Goal: Information Seeking & Learning: Learn about a topic

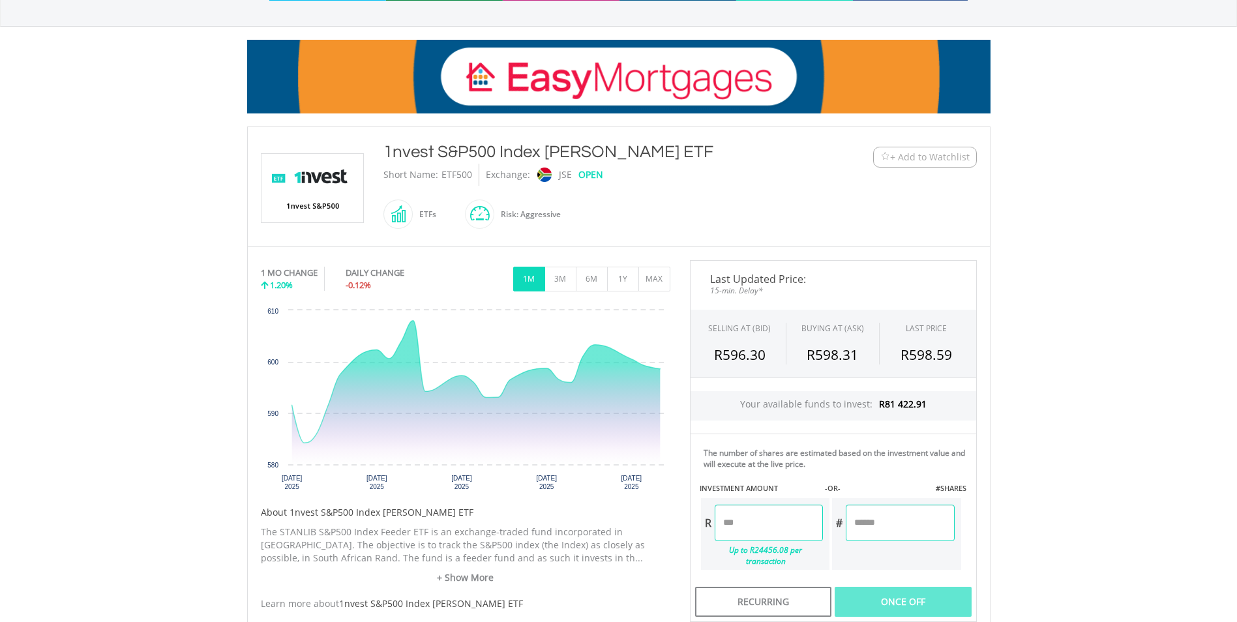
scroll to position [147, 0]
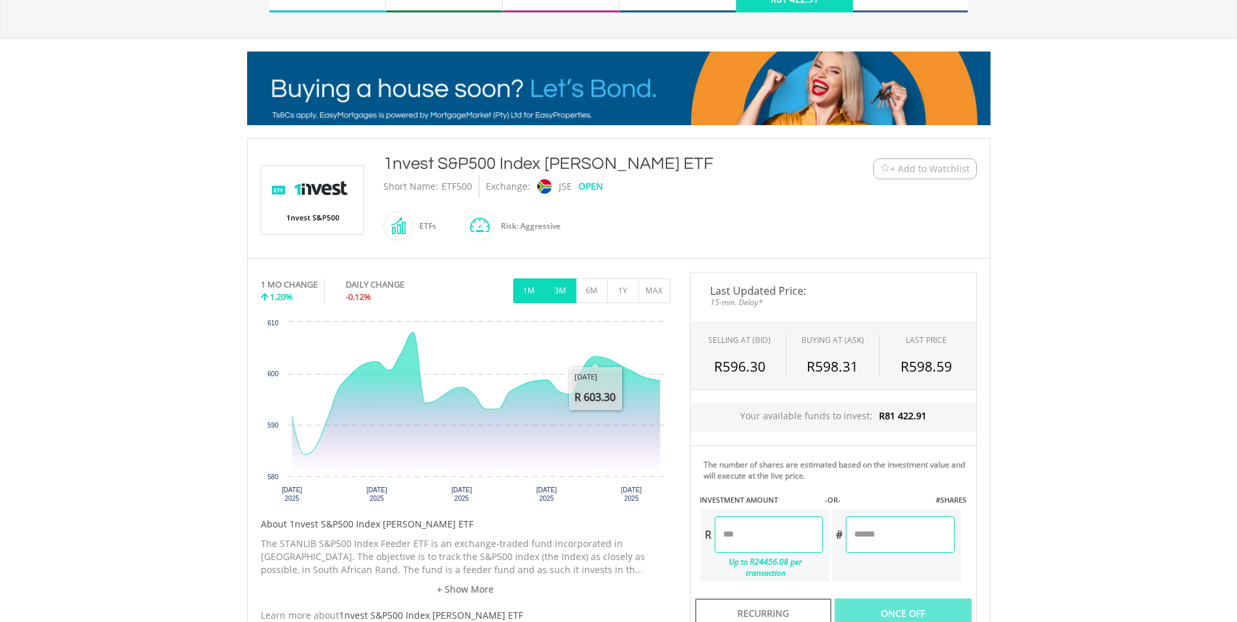
click at [566, 294] on button "3M" at bounding box center [561, 291] width 32 height 25
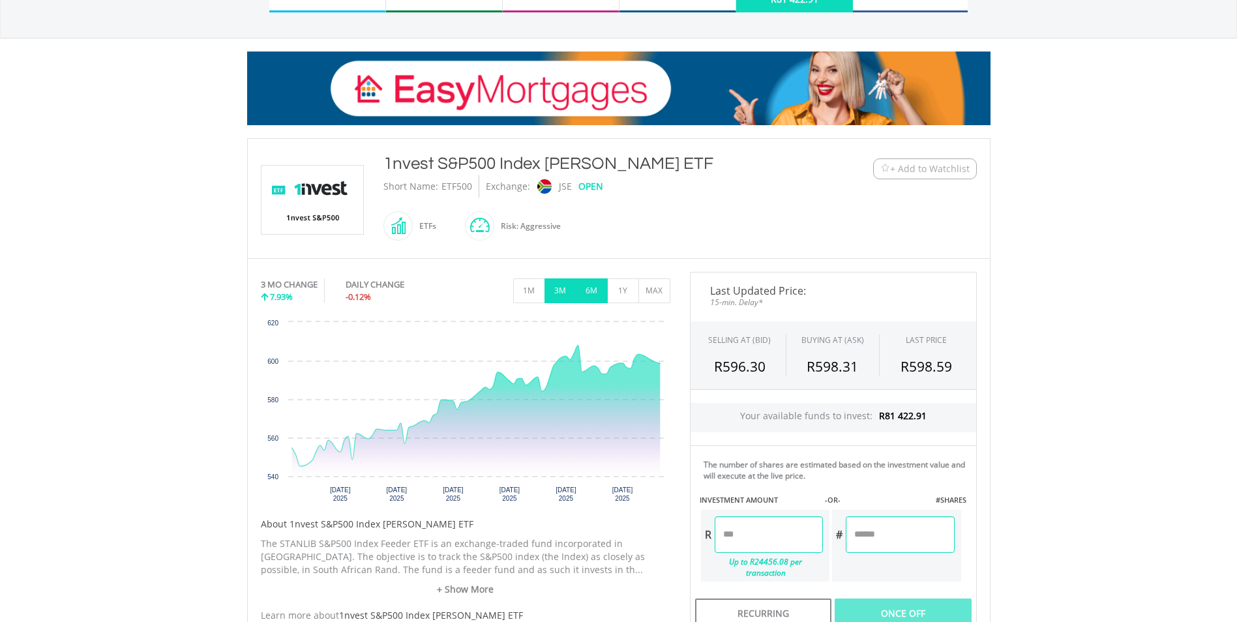
click at [603, 287] on button "6M" at bounding box center [592, 291] width 32 height 25
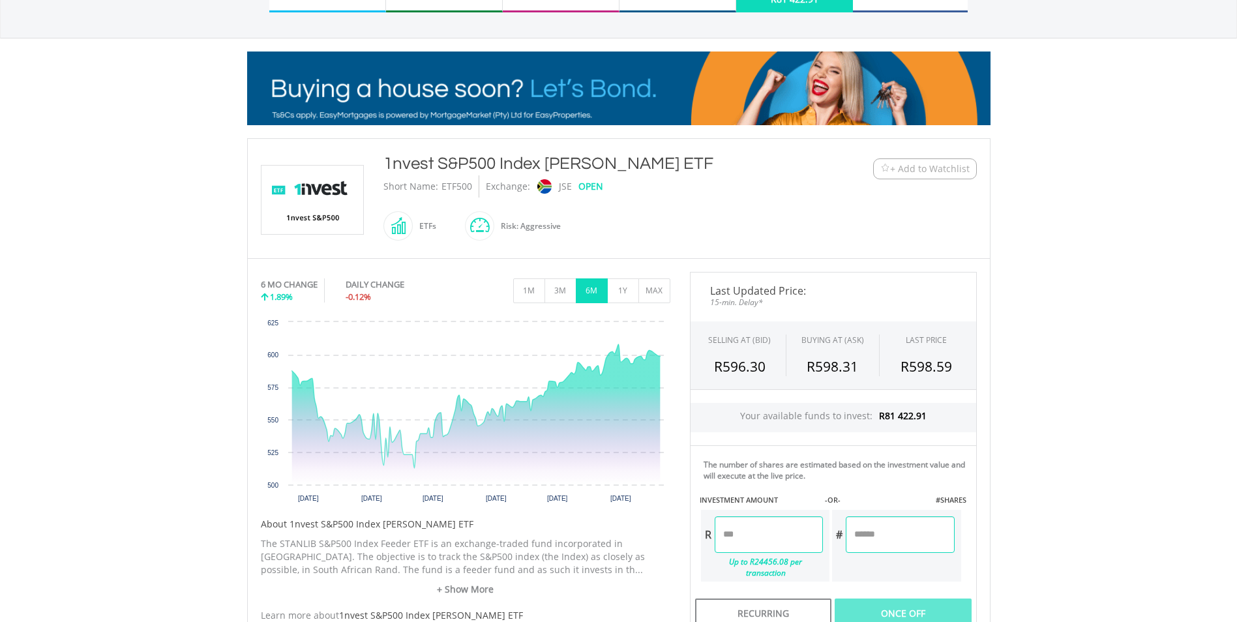
click at [1104, 387] on body "My Investments Invest Now New Listings Sell My Recurring Investments Pending Or…" at bounding box center [618, 387] width 1237 height 1069
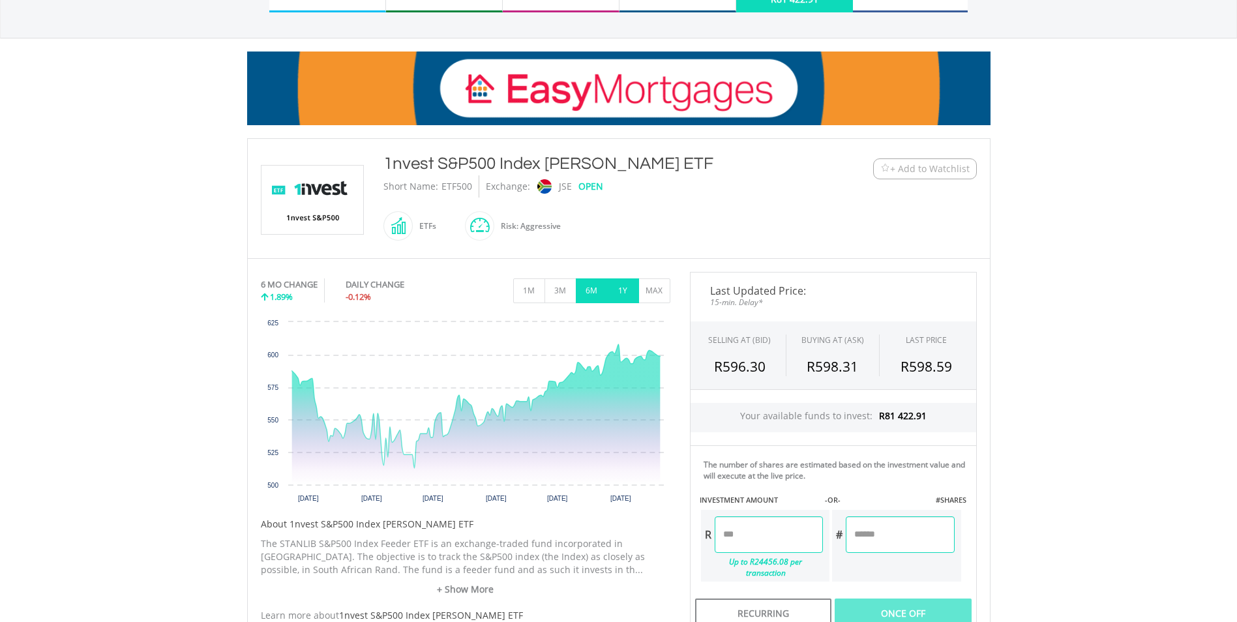
click at [631, 286] on button "1Y" at bounding box center [623, 291] width 32 height 25
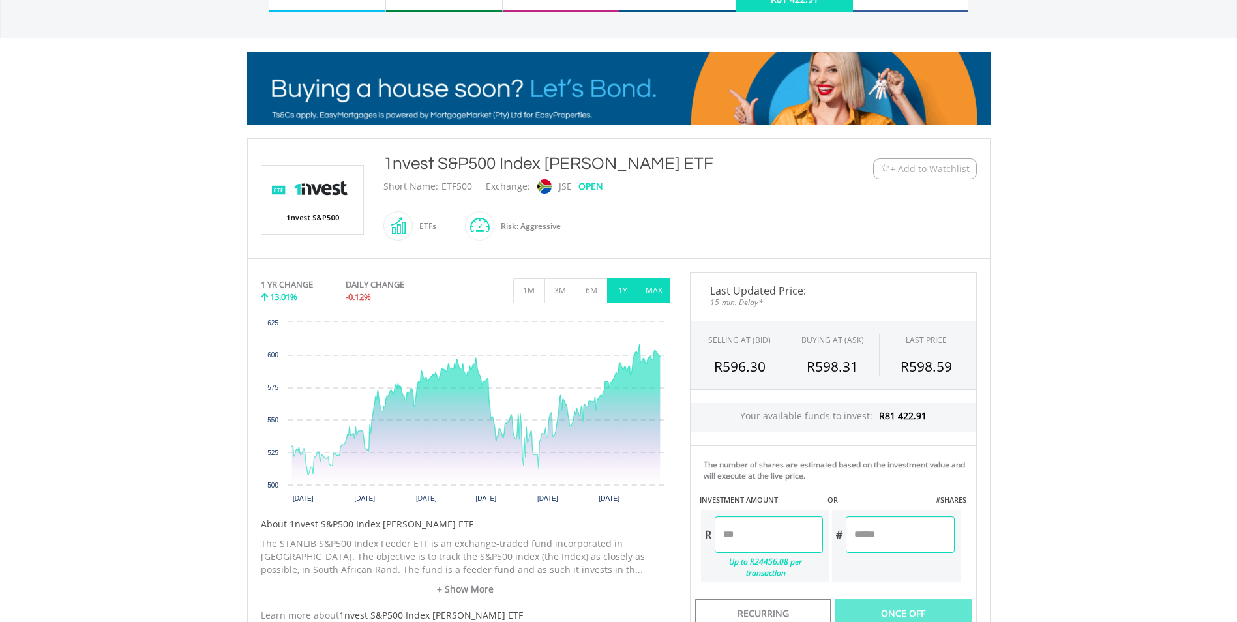
click at [651, 292] on button "MAX" at bounding box center [655, 291] width 32 height 25
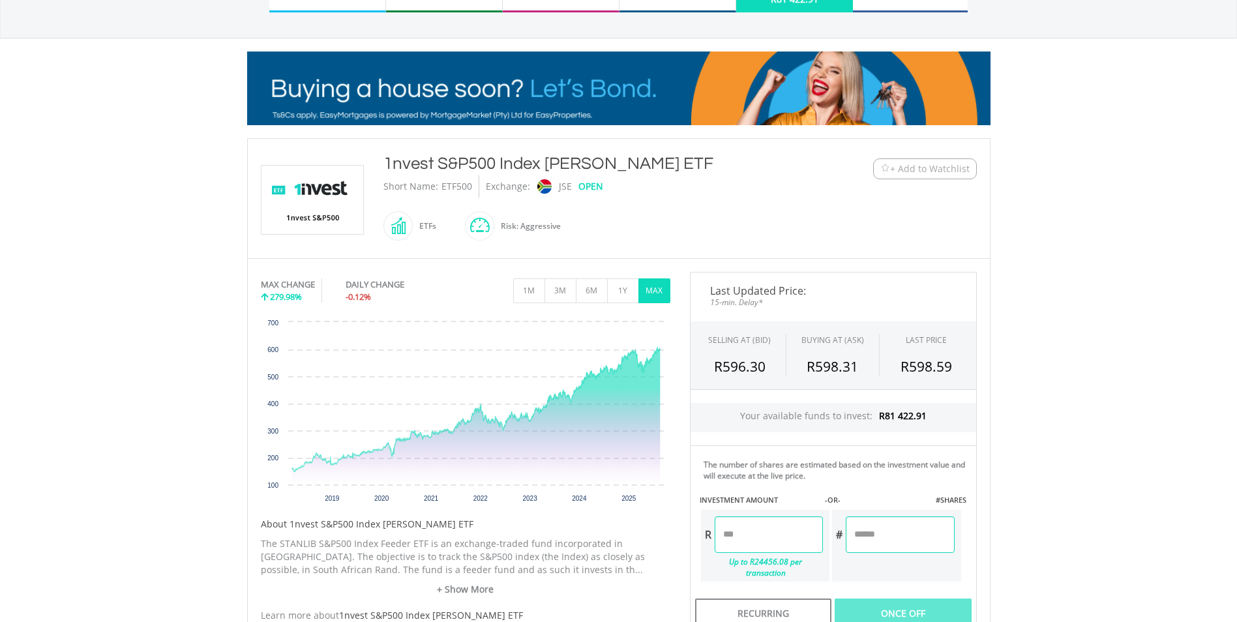
click at [1074, 265] on body "My Investments Invest Now New Listings Sell My Recurring Investments Pending Or…" at bounding box center [618, 387] width 1237 height 1069
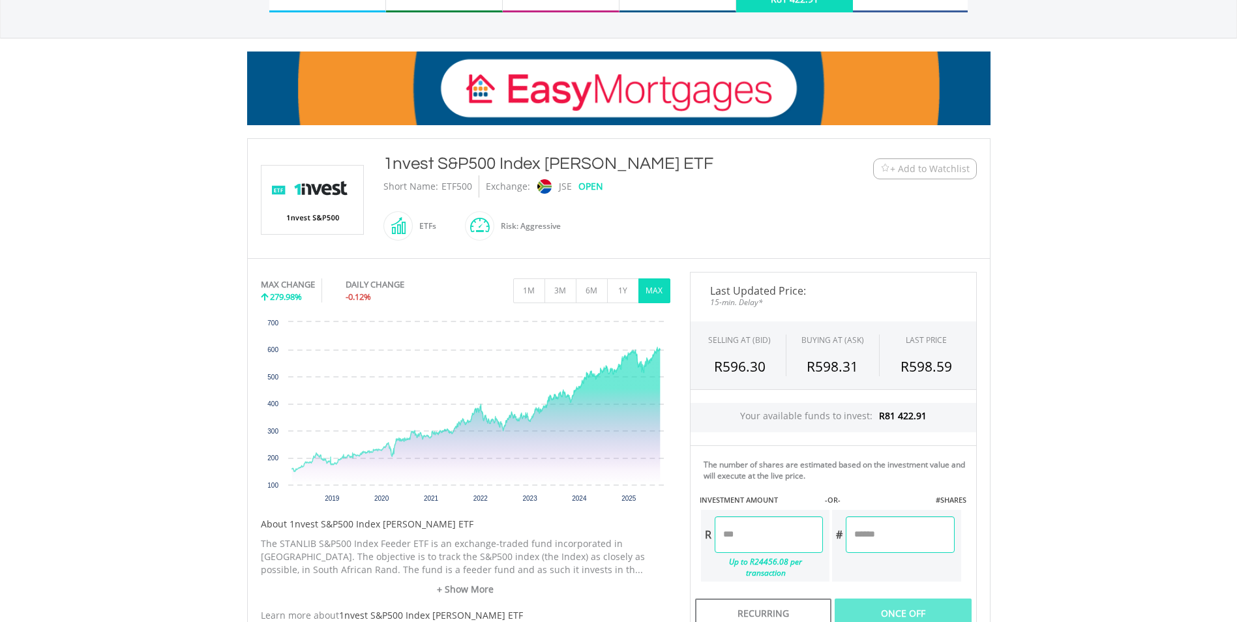
drag, startPoint x: 1174, startPoint y: 356, endPoint x: 1112, endPoint y: 371, distance: 63.1
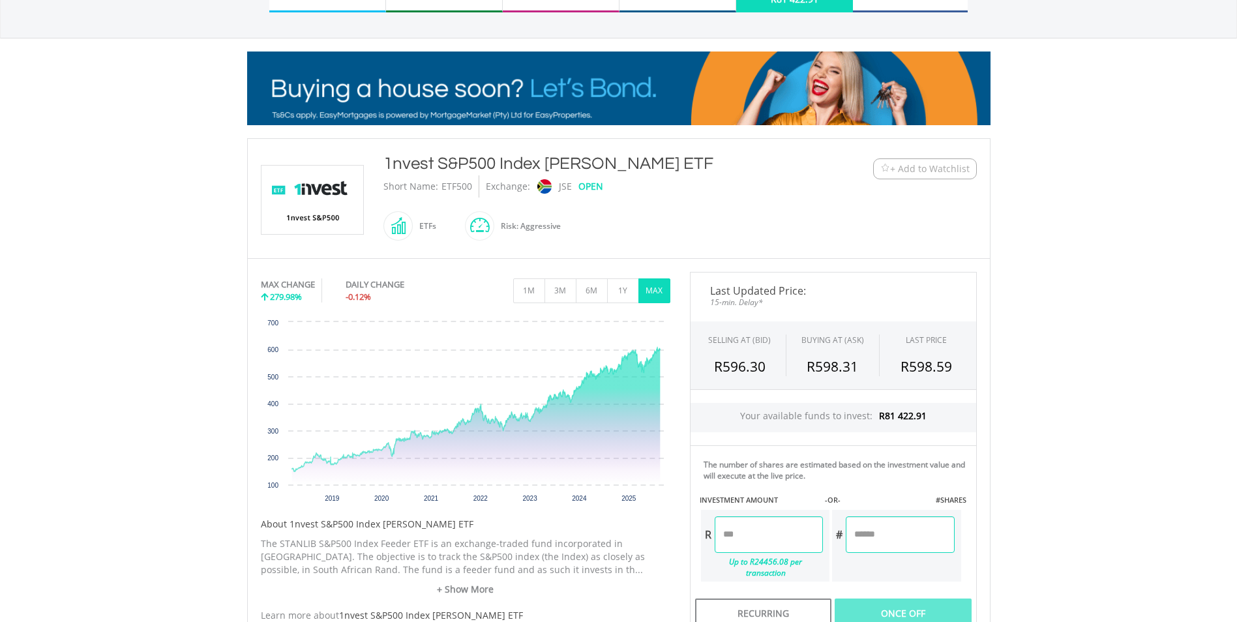
click at [1174, 355] on body "My Investments Invest Now New Listings Sell My Recurring Investments Pending Or…" at bounding box center [618, 387] width 1237 height 1069
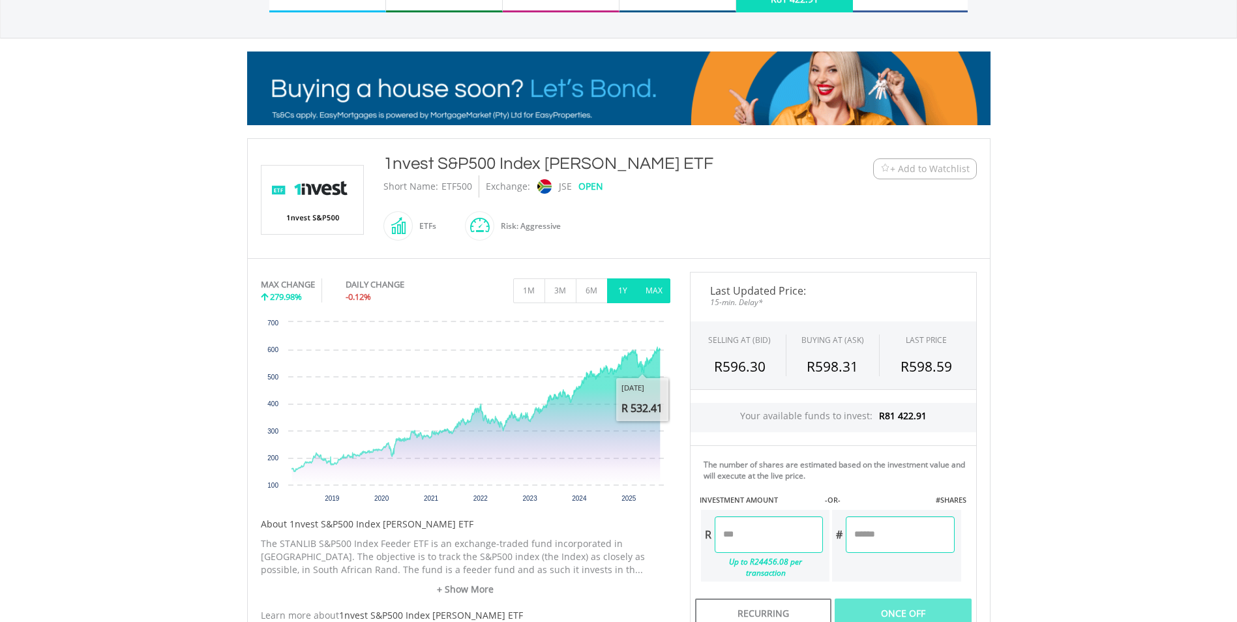
click at [622, 296] on button "1Y" at bounding box center [623, 291] width 32 height 25
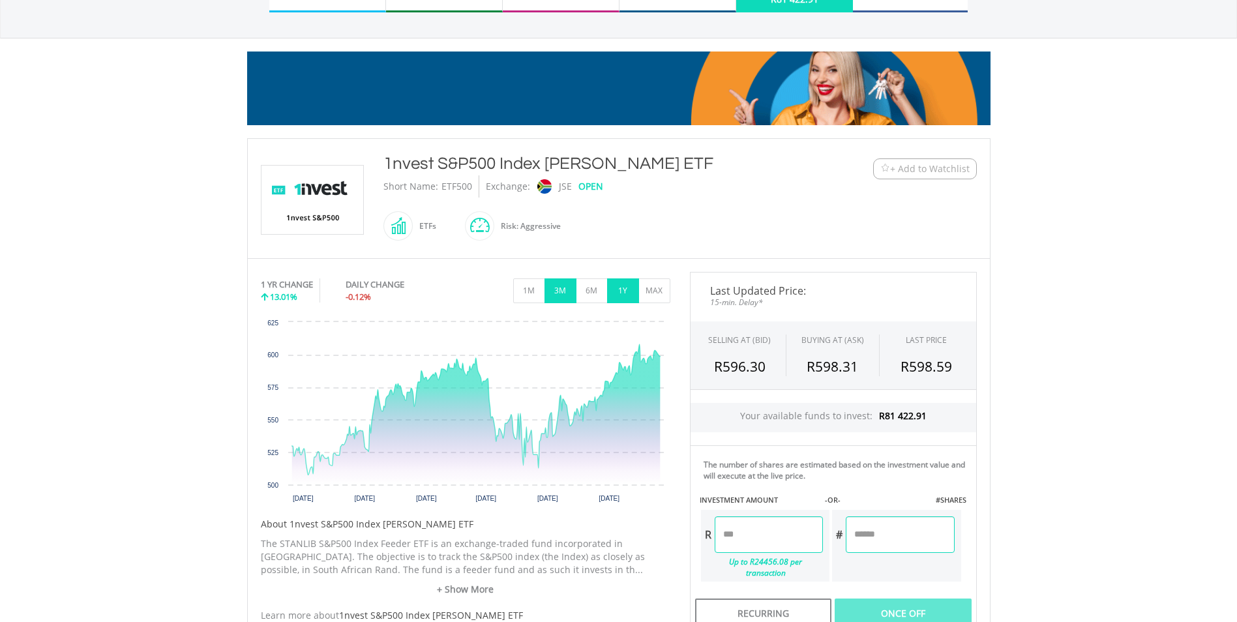
click at [564, 288] on button "3M" at bounding box center [561, 291] width 32 height 25
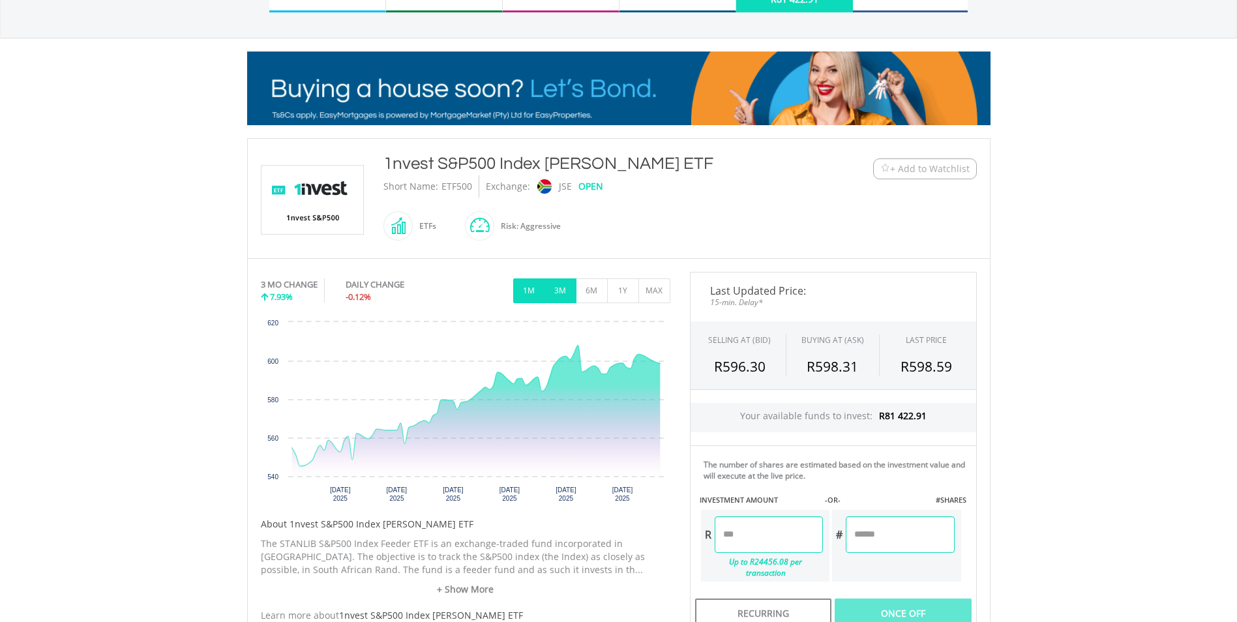
click at [535, 290] on button "1M" at bounding box center [529, 291] width 32 height 25
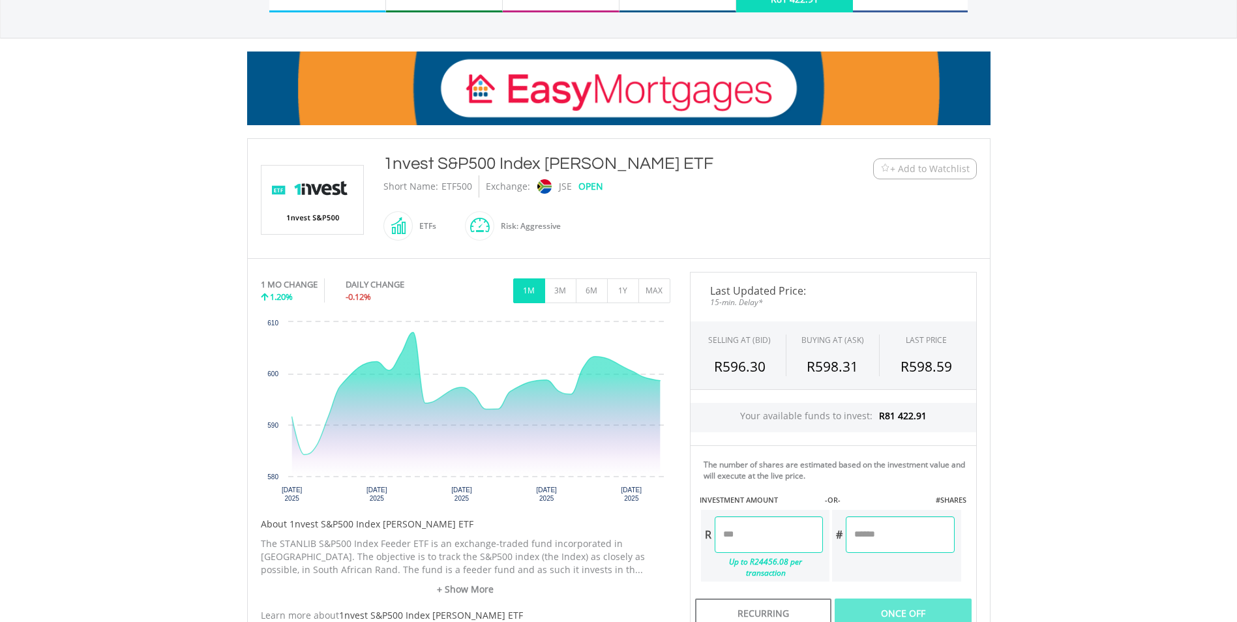
click at [1174, 370] on body "My Investments Invest Now New Listings Sell My Recurring Investments Pending Or…" at bounding box center [618, 387] width 1237 height 1069
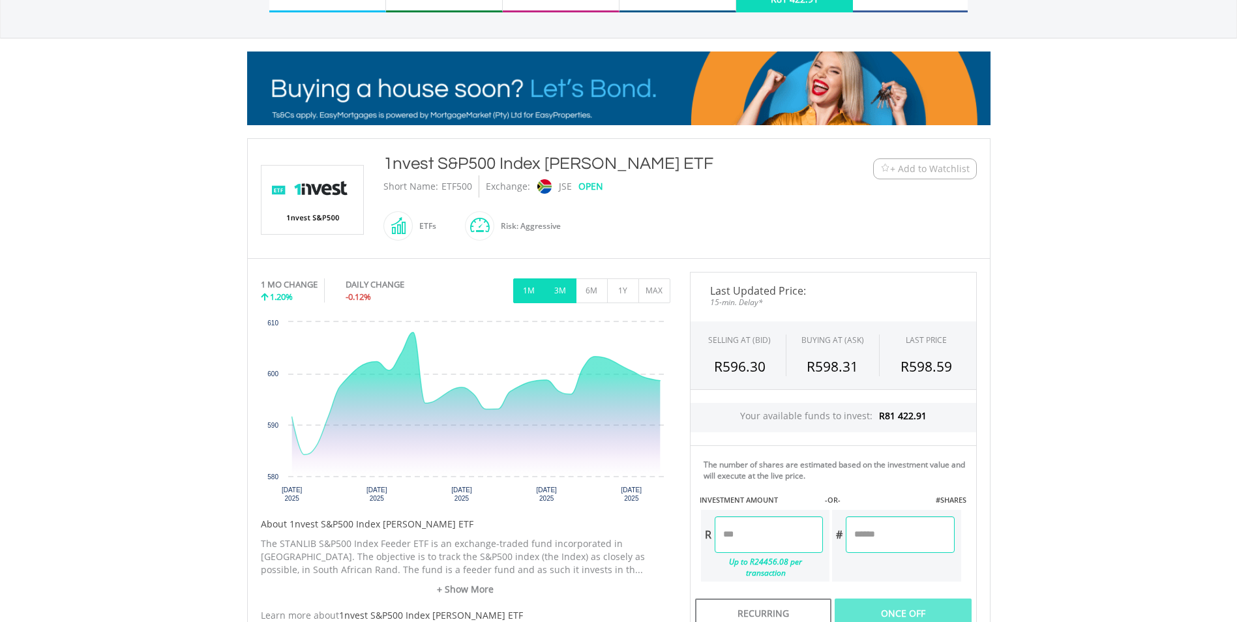
click at [548, 290] on button "3M" at bounding box center [561, 291] width 32 height 25
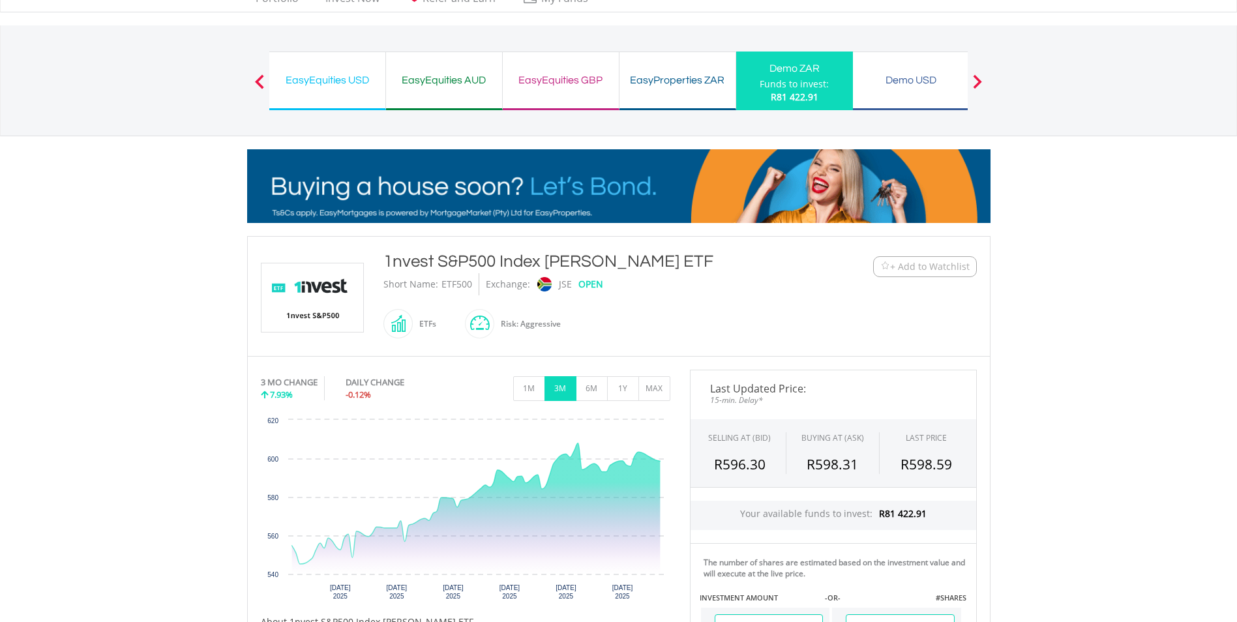
scroll to position [44, 0]
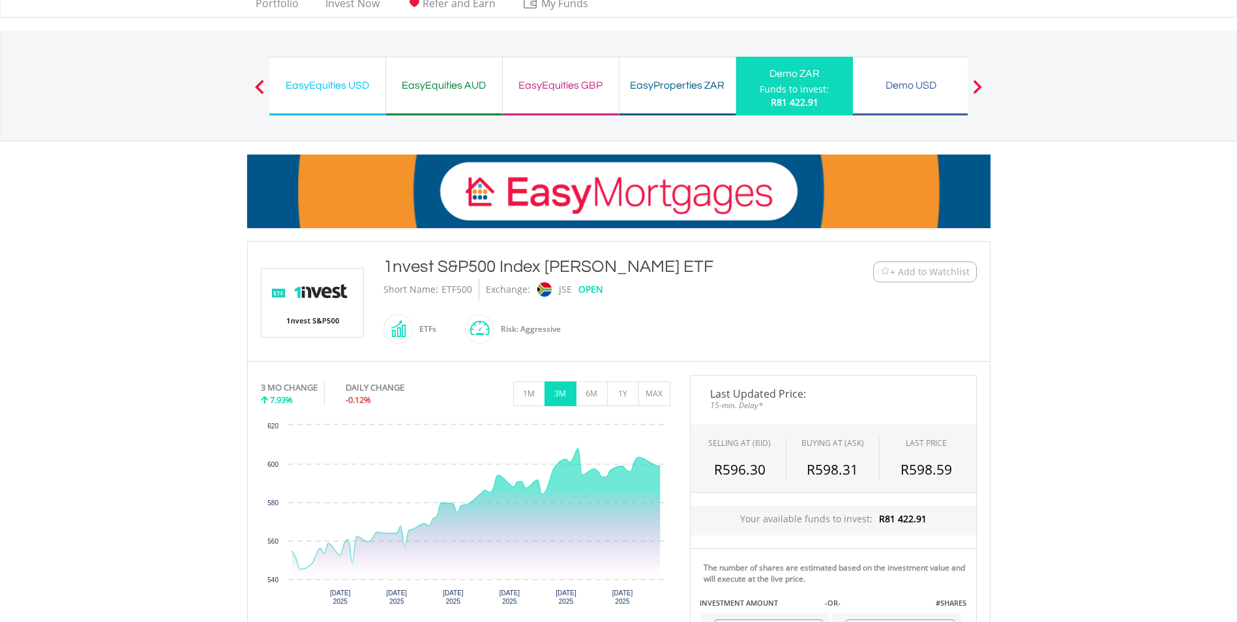
click at [1107, 259] on body "My Investments Invest Now New Listings Sell My Recurring Investments Pending Or…" at bounding box center [618, 490] width 1237 height 1069
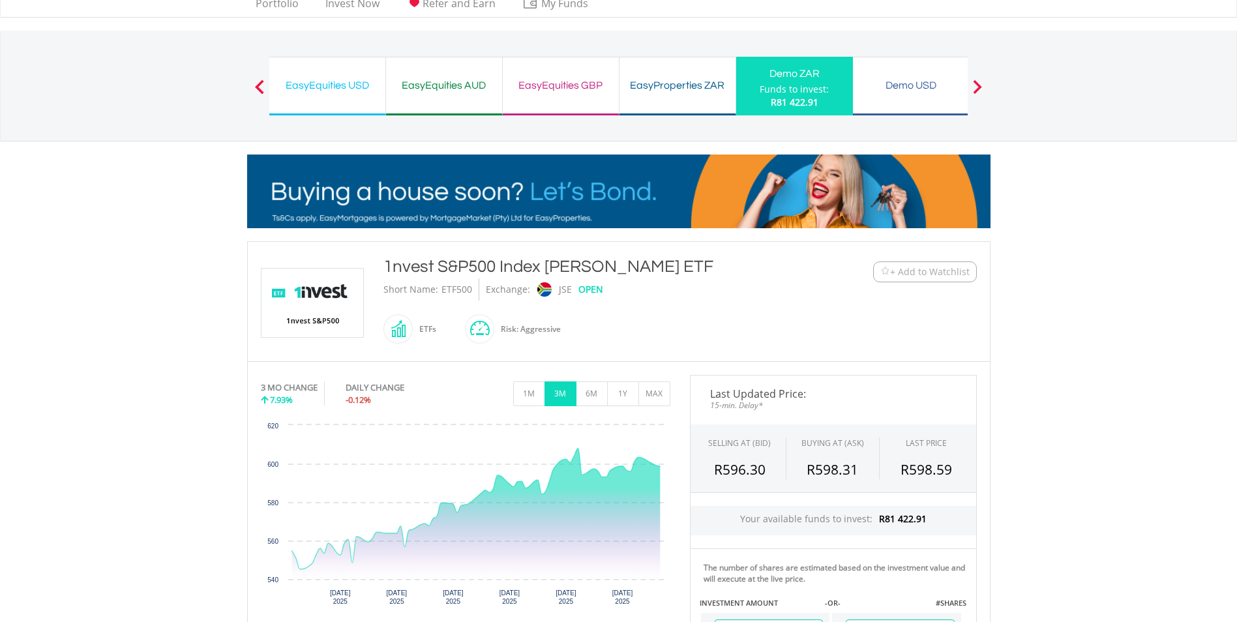
click at [1165, 296] on body "My Investments Invest Now New Listings Sell My Recurring Investments Pending Or…" at bounding box center [618, 490] width 1237 height 1069
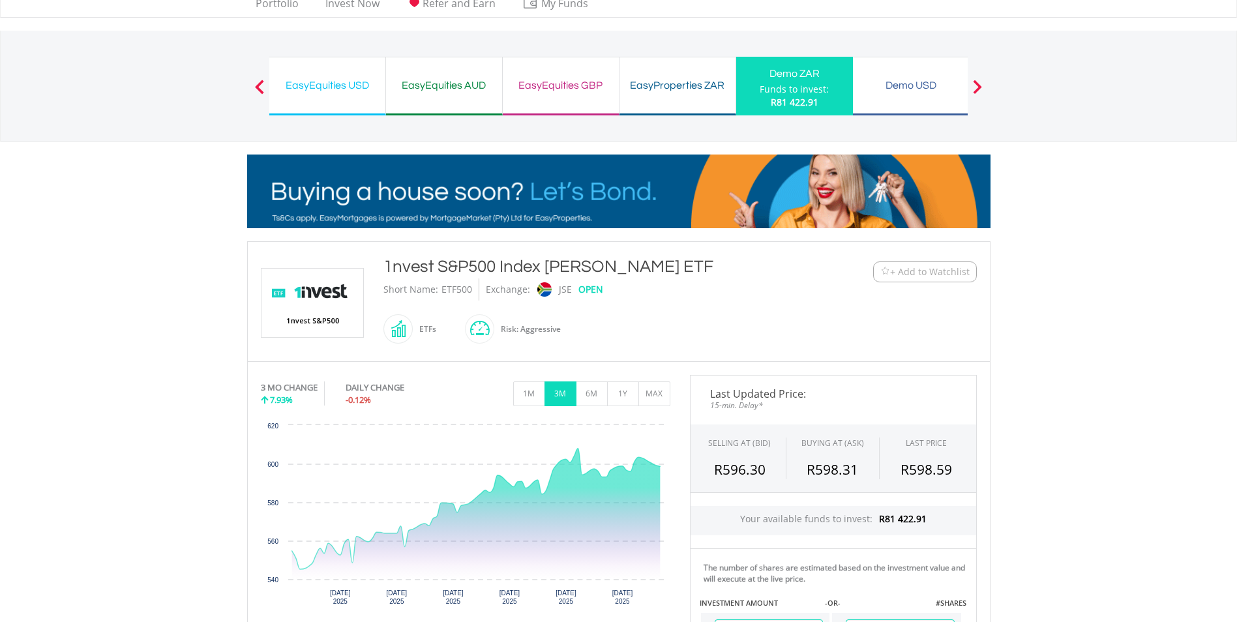
click at [1121, 346] on body "My Investments Invest Now New Listings Sell My Recurring Investments Pending Or…" at bounding box center [618, 490] width 1237 height 1069
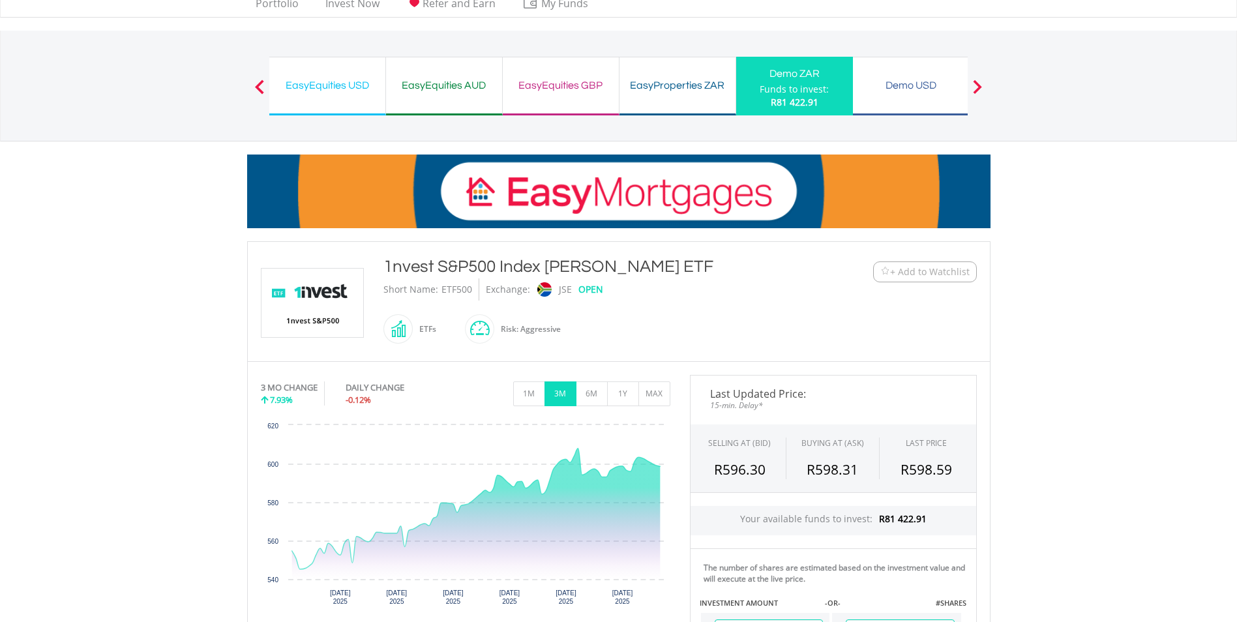
click at [1131, 333] on body "My Investments Invest Now New Listings Sell My Recurring Investments Pending Or…" at bounding box center [618, 490] width 1237 height 1069
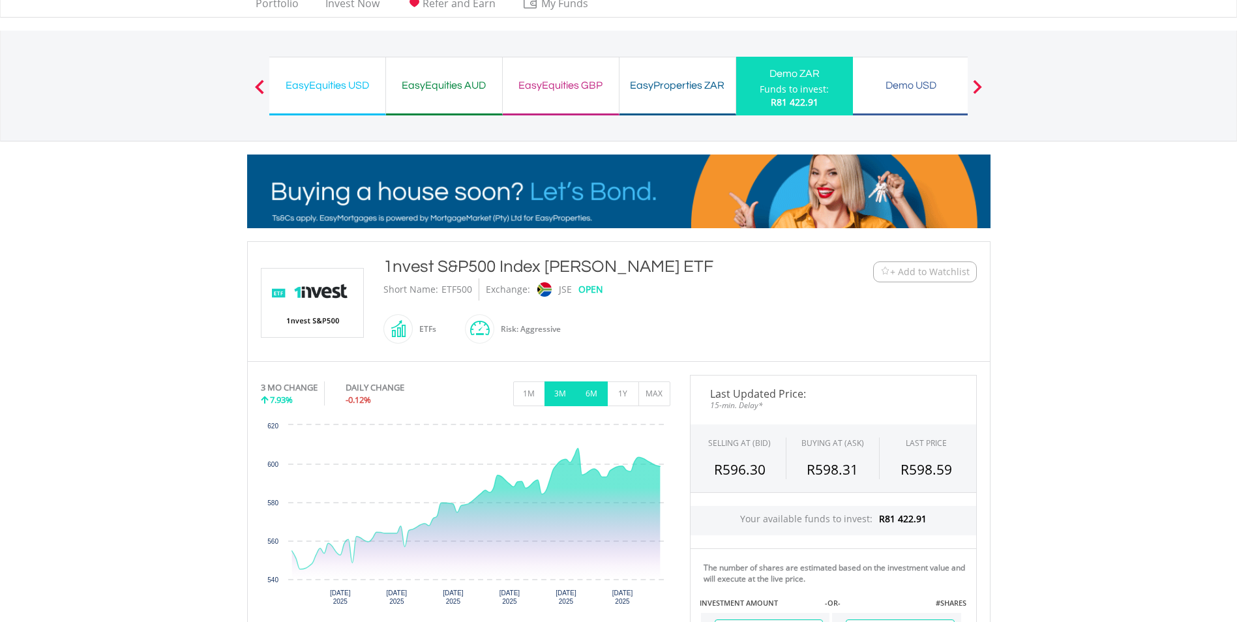
click at [585, 394] on button "6M" at bounding box center [592, 394] width 32 height 25
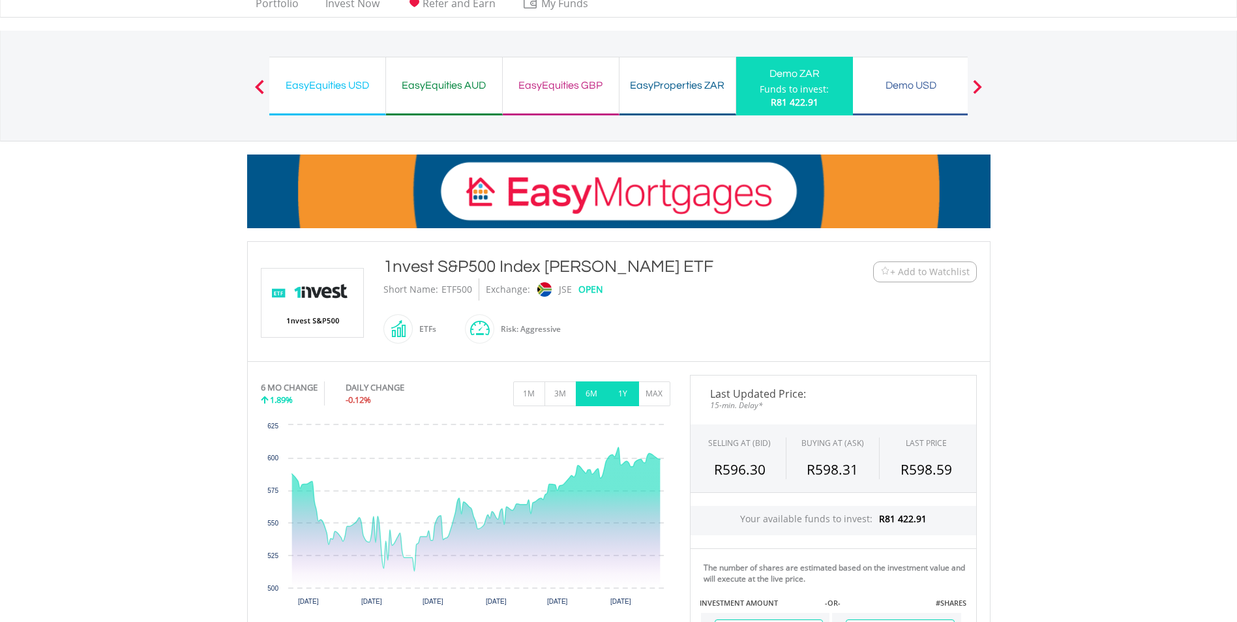
click at [613, 398] on button "1Y" at bounding box center [623, 394] width 32 height 25
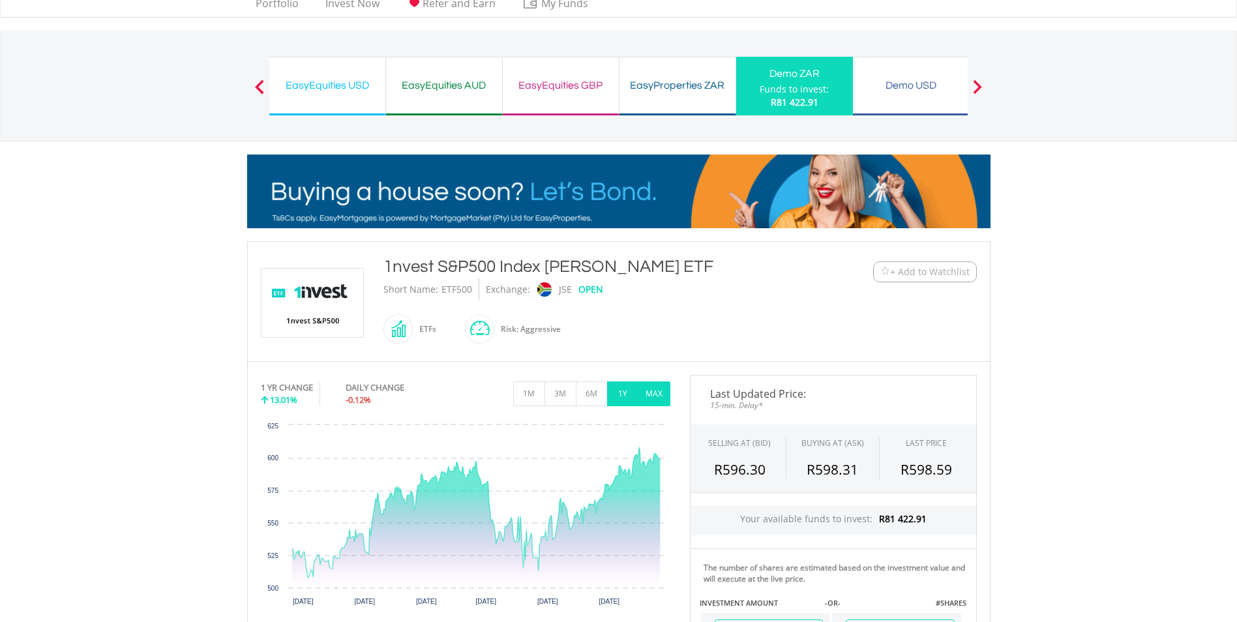
click at [657, 395] on button "MAX" at bounding box center [655, 394] width 32 height 25
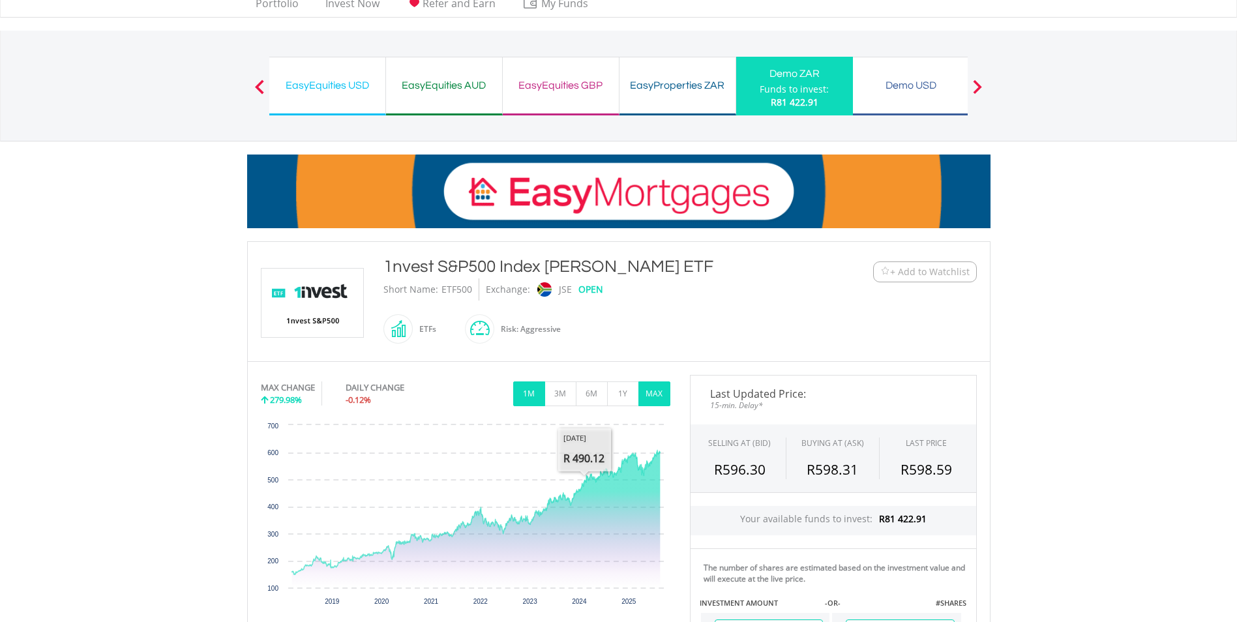
click at [535, 404] on button "1M" at bounding box center [529, 394] width 32 height 25
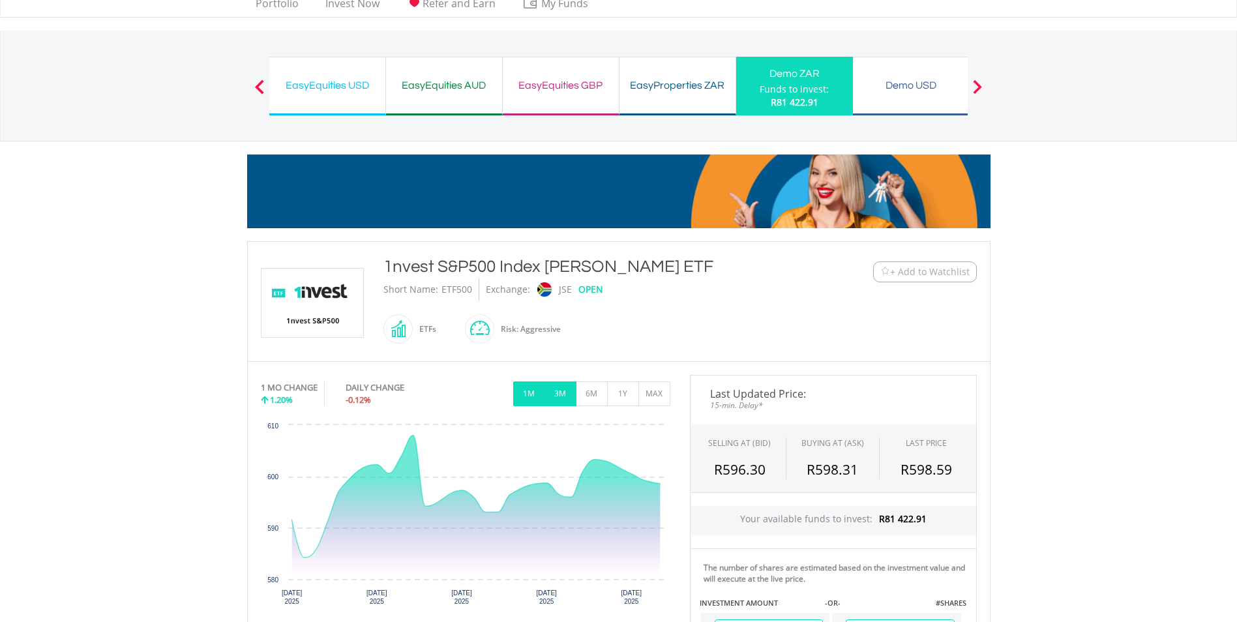
click at [560, 391] on button "3M" at bounding box center [561, 394] width 32 height 25
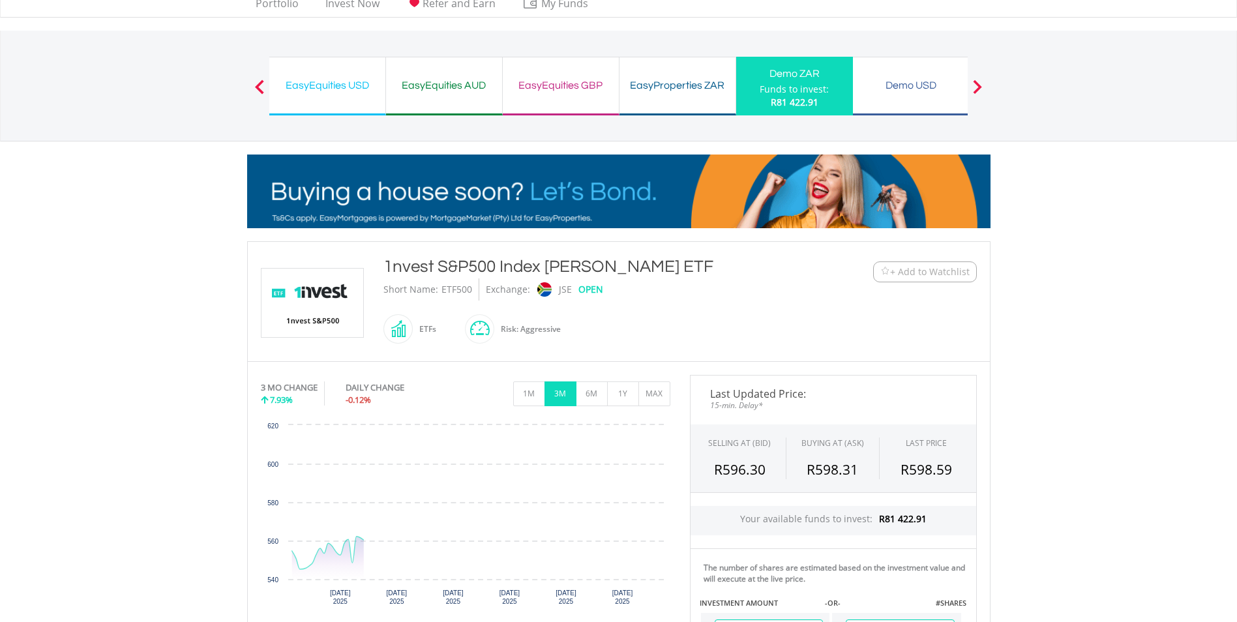
click at [175, 277] on body "My Investments Invest Now New Listings Sell My Recurring Investments Pending Or…" at bounding box center [618, 490] width 1237 height 1069
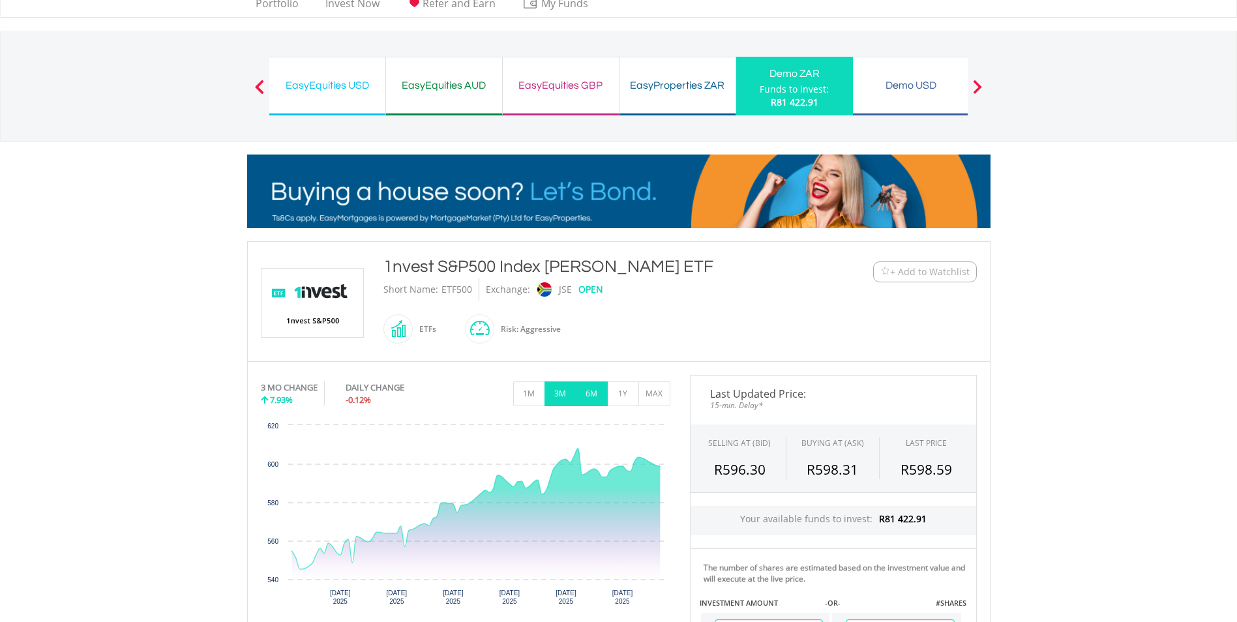
click at [597, 399] on button "6M" at bounding box center [592, 394] width 32 height 25
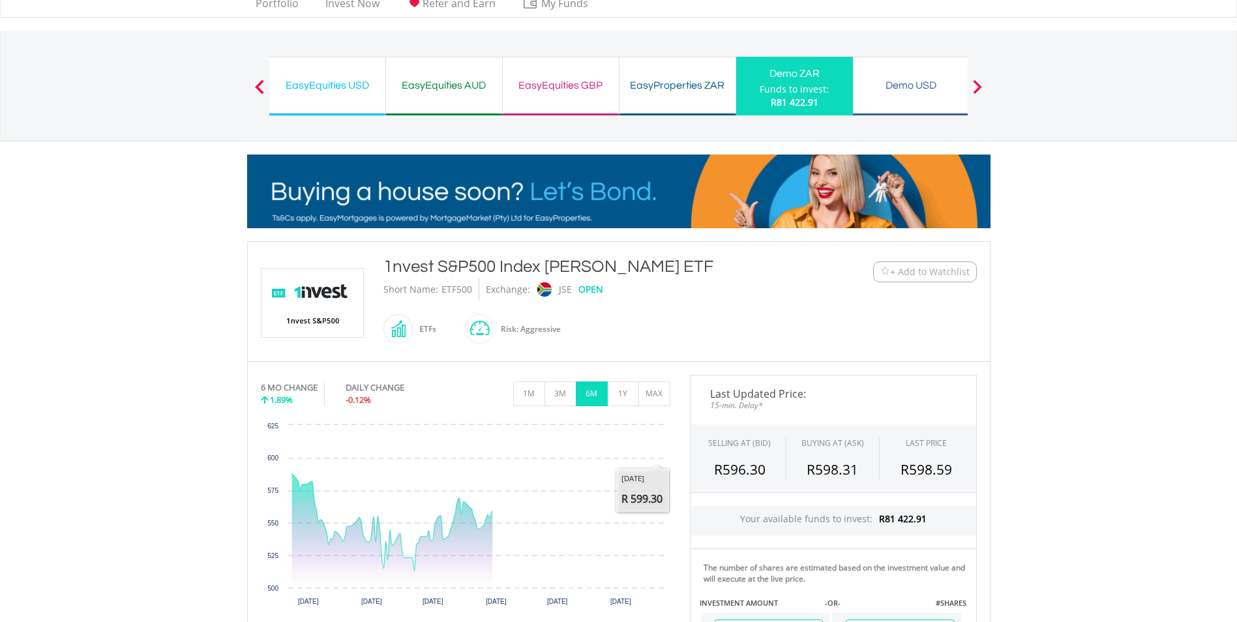
click at [1151, 373] on body "My Investments Invest Now New Listings Sell My Recurring Investments Pending Or…" at bounding box center [618, 490] width 1237 height 1069
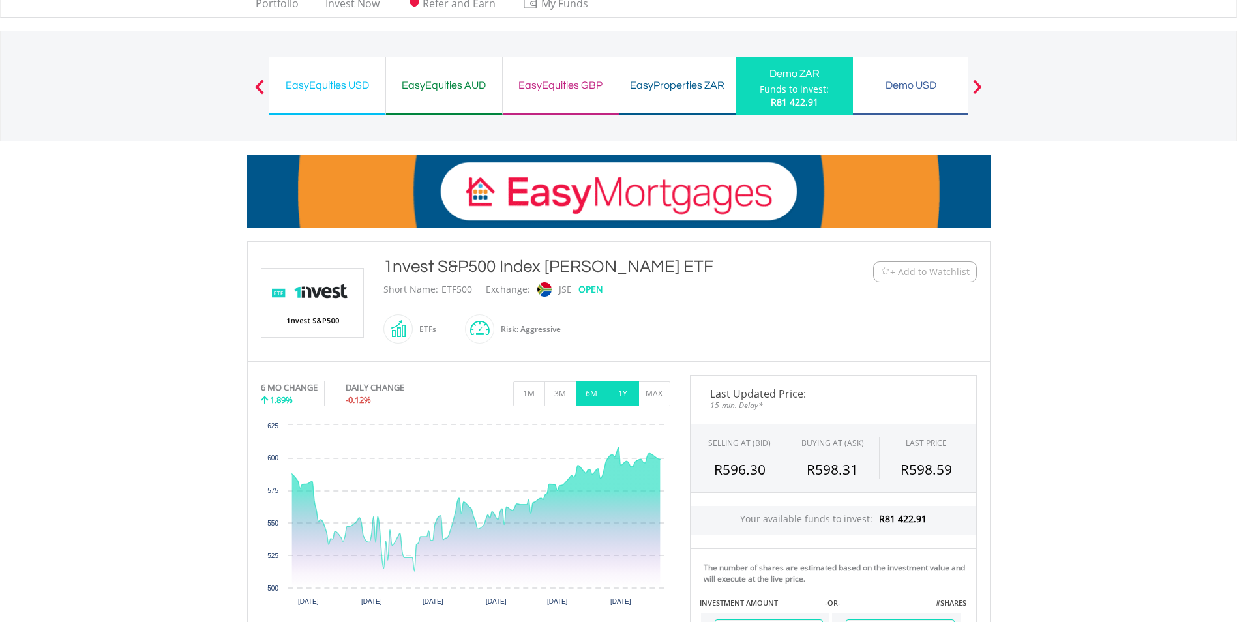
click at [620, 395] on button "1Y" at bounding box center [623, 394] width 32 height 25
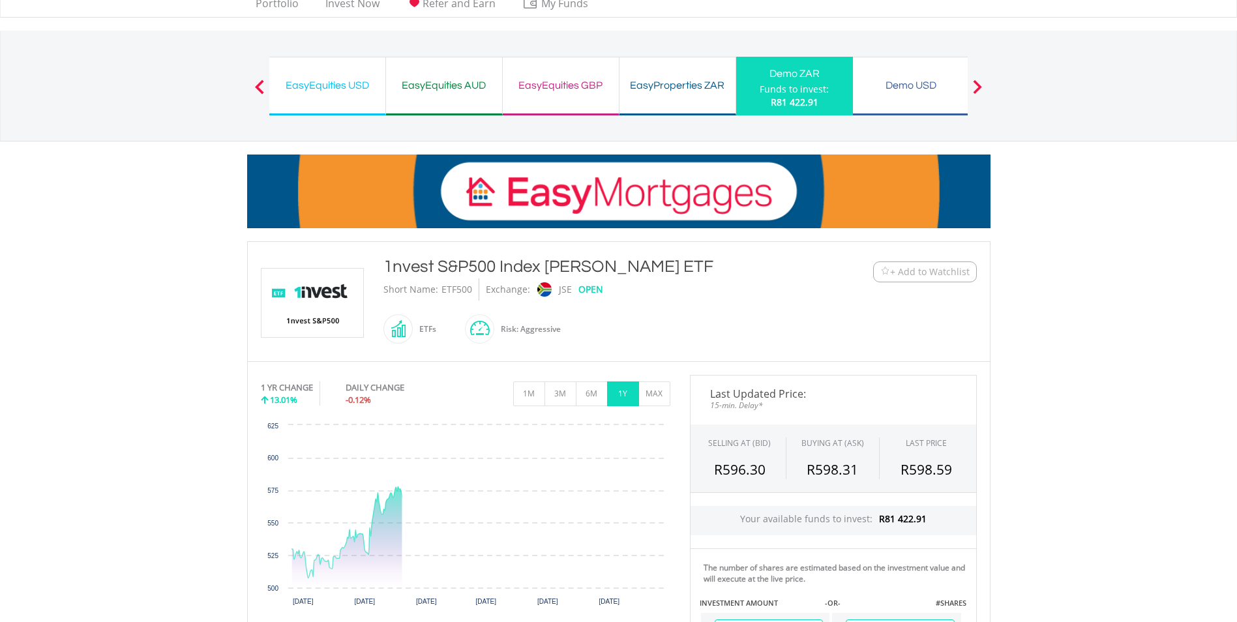
click at [1087, 393] on body "My Investments Invest Now New Listings Sell My Recurring Investments Pending Or…" at bounding box center [618, 490] width 1237 height 1069
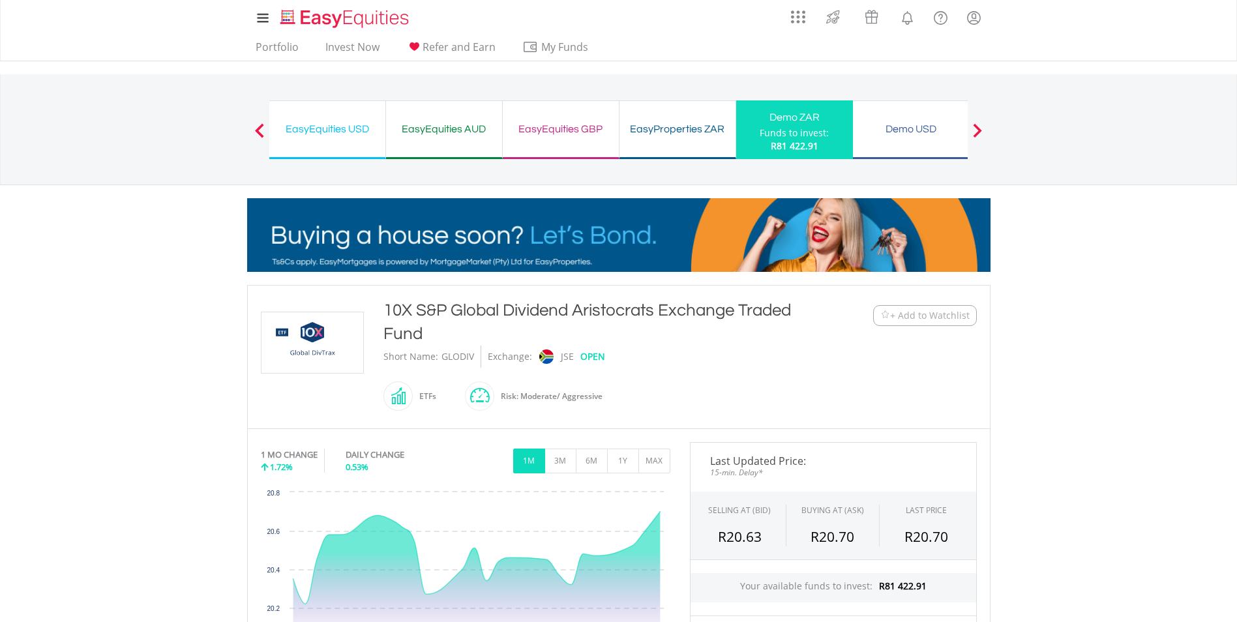
click at [1183, 430] on body "My Investments Invest Now New Listings Sell My Recurring Investments Pending Or…" at bounding box center [618, 546] width 1237 height 1092
click at [594, 464] on button "6M" at bounding box center [592, 461] width 32 height 25
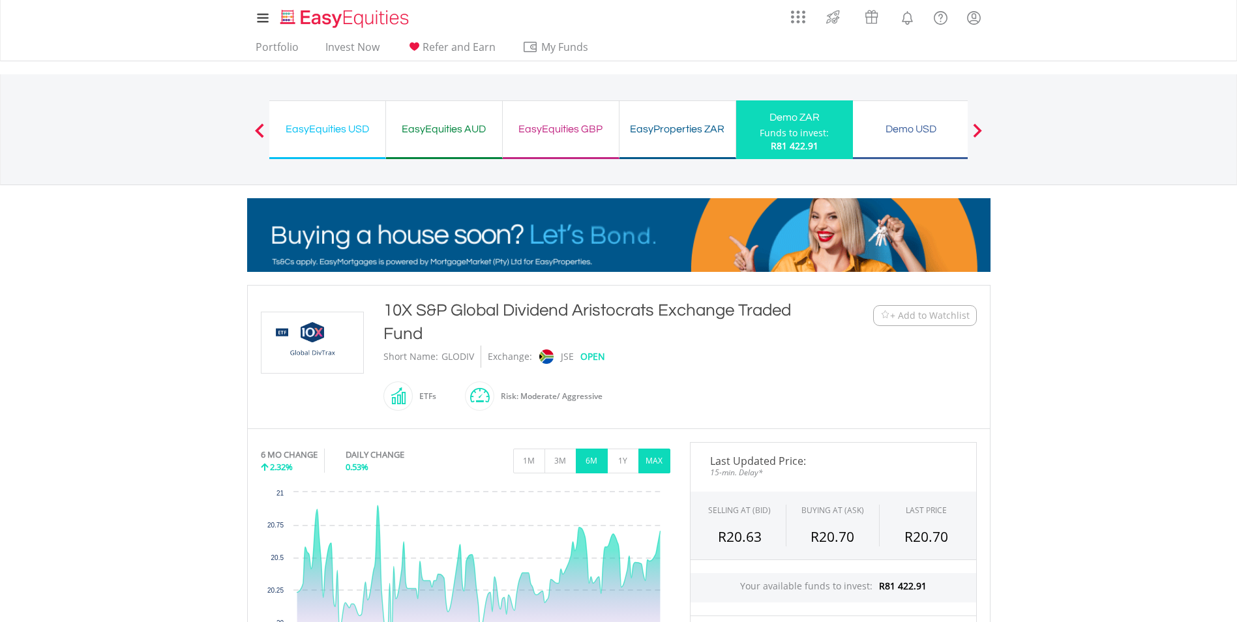
click at [656, 464] on button "MAX" at bounding box center [655, 461] width 32 height 25
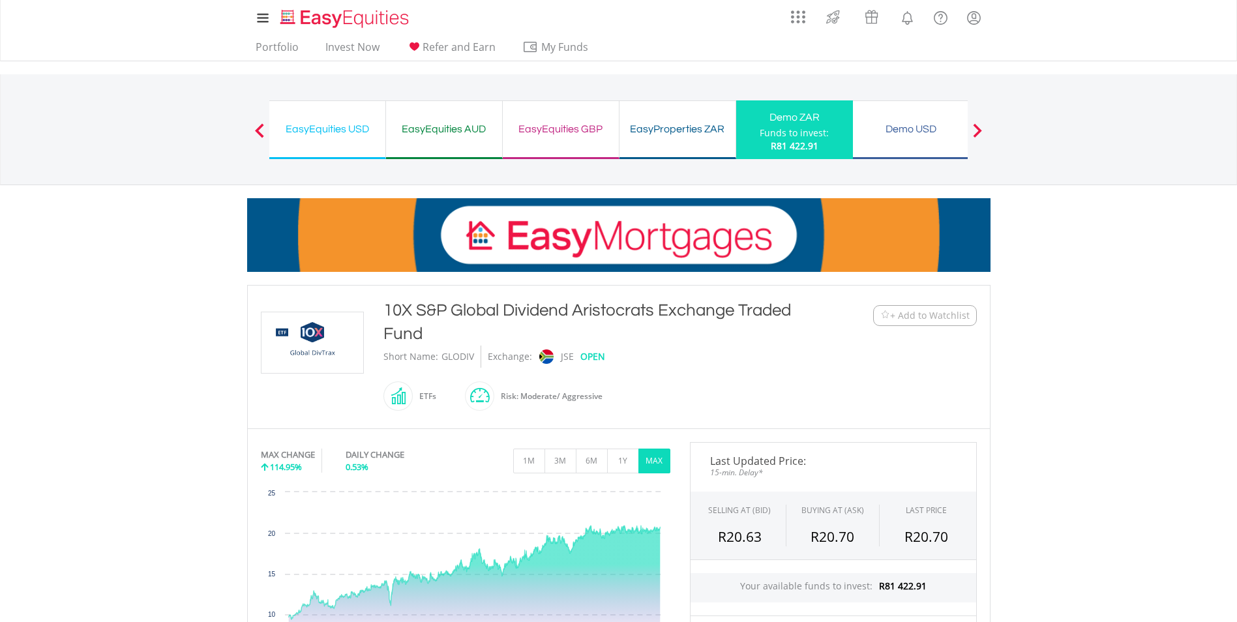
click at [900, 126] on div "Demo USD" at bounding box center [911, 129] width 100 height 18
